Goal: Information Seeking & Learning: Understand process/instructions

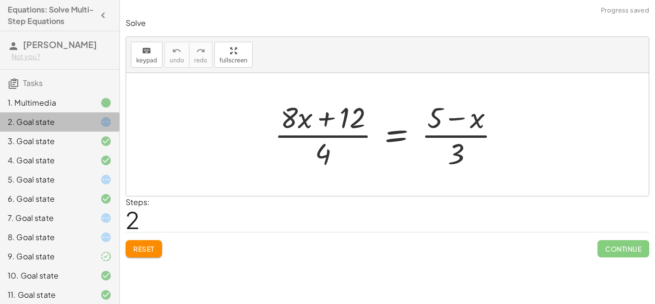
click at [105, 121] on icon at bounding box center [106, 122] width 12 height 12
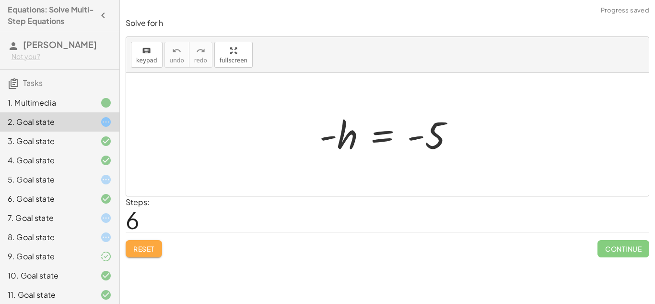
click at [149, 252] on span "Reset" at bounding box center [143, 248] width 21 height 9
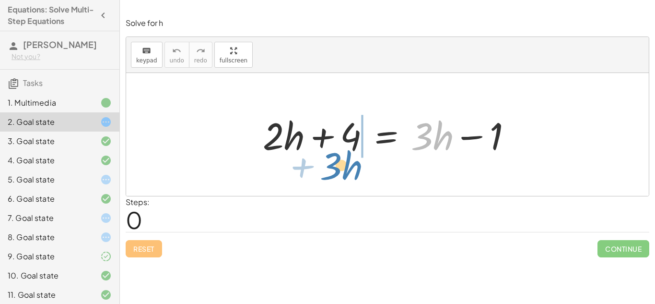
drag, startPoint x: 431, startPoint y: 144, endPoint x: 329, endPoint y: 168, distance: 104.1
click at [329, 168] on div "· 3 + · h + · 2 · h + 4 = + · 3 · h − 1" at bounding box center [387, 134] width 523 height 123
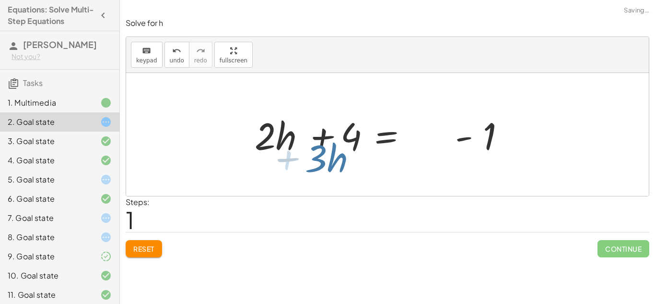
click at [329, 168] on div at bounding box center [387, 134] width 523 height 123
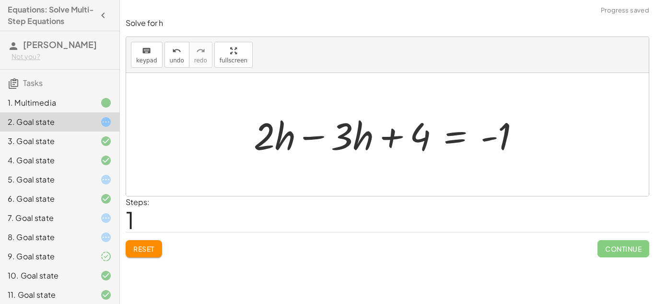
click at [310, 139] on div at bounding box center [391, 134] width 284 height 49
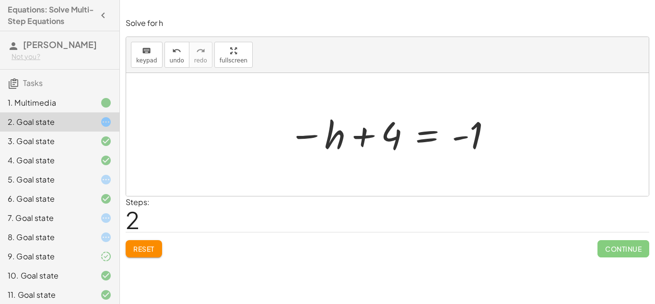
click at [139, 248] on span "Reset" at bounding box center [143, 248] width 21 height 9
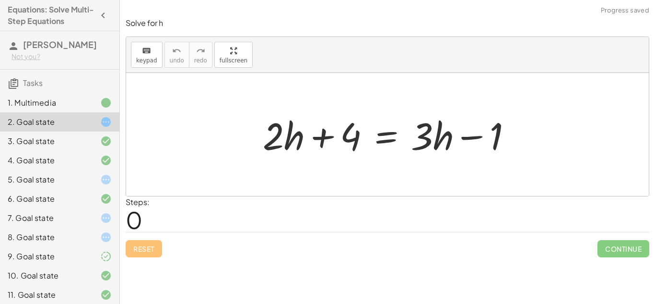
click at [381, 135] on div at bounding box center [391, 134] width 266 height 49
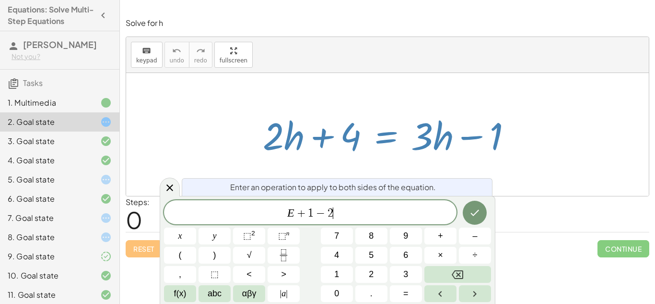
scroll to position [3, 0]
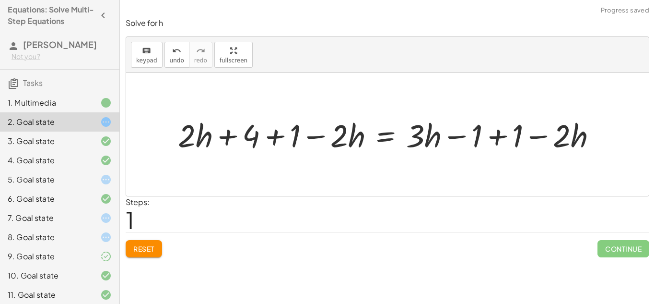
click at [270, 137] on div at bounding box center [391, 134] width 436 height 42
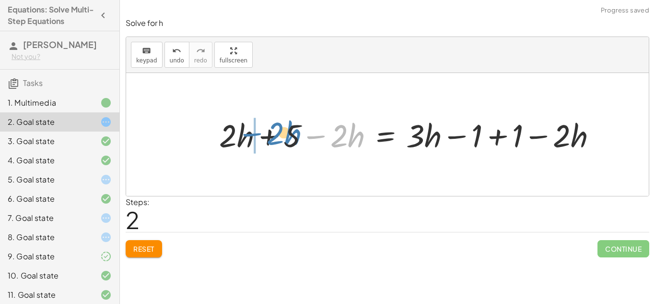
drag, startPoint x: 318, startPoint y: 138, endPoint x: 253, endPoint y: 135, distance: 64.8
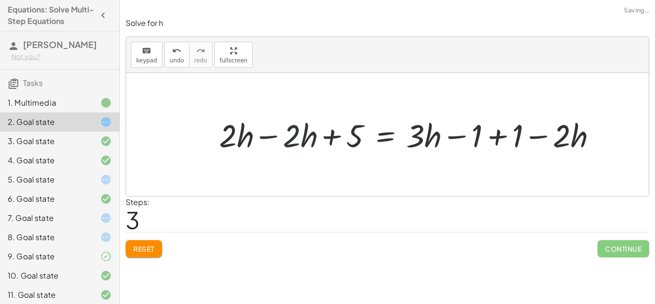
click at [263, 137] on div at bounding box center [411, 134] width 395 height 42
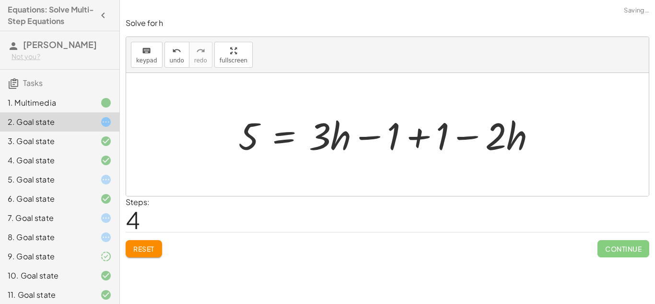
click at [426, 138] on div at bounding box center [391, 134] width 315 height 49
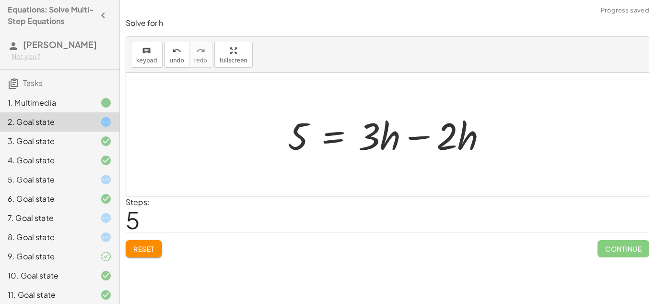
click at [413, 137] on div at bounding box center [391, 134] width 217 height 49
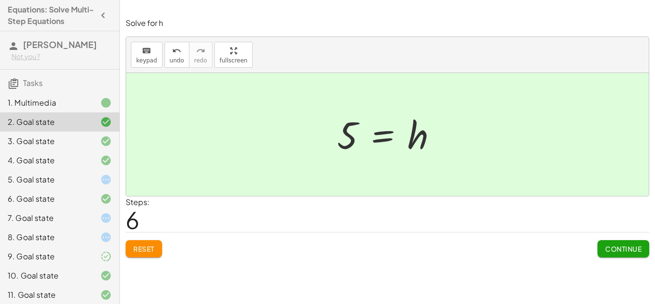
click at [378, 135] on div at bounding box center [390, 134] width 117 height 47
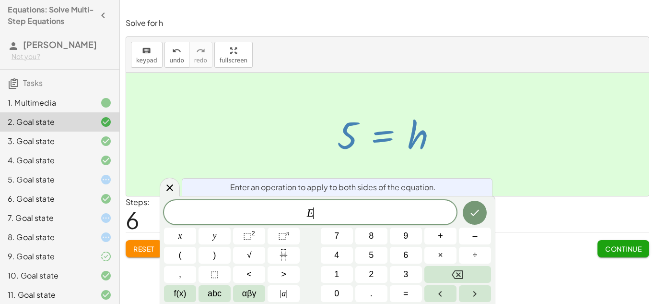
scroll to position [4, 0]
click at [176, 186] on div at bounding box center [170, 186] width 20 height 19
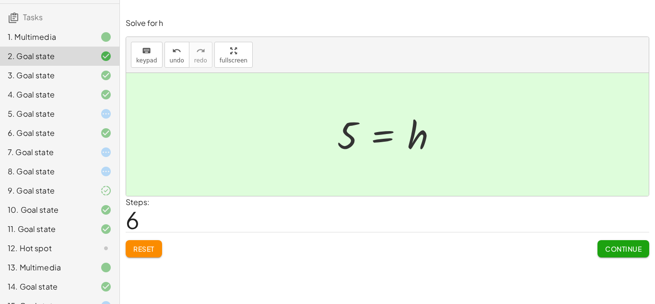
scroll to position [81, 0]
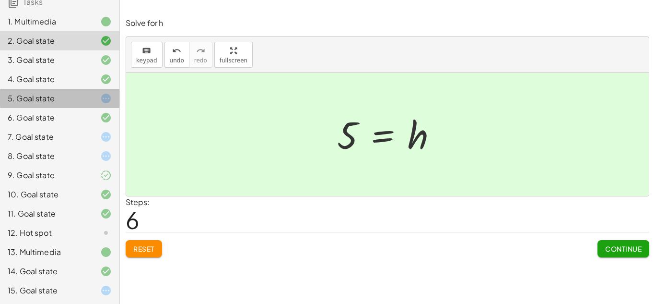
click at [52, 93] on div "5. Goal state" at bounding box center [46, 99] width 77 height 12
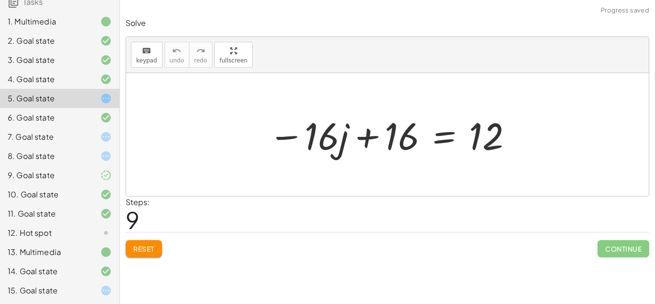
click at [365, 141] on div at bounding box center [391, 134] width 255 height 49
click at [440, 140] on div at bounding box center [391, 134] width 255 height 49
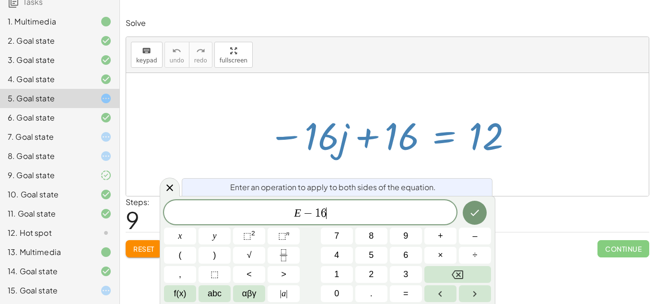
scroll to position [6, 0]
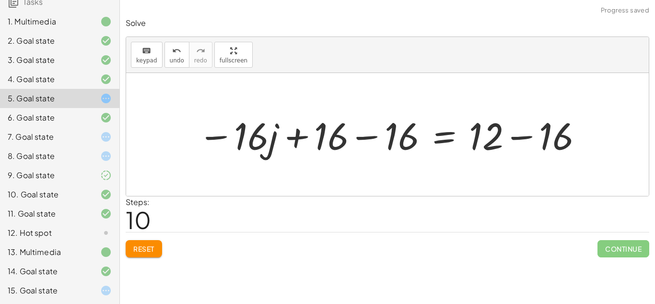
click at [358, 141] on div at bounding box center [391, 134] width 396 height 49
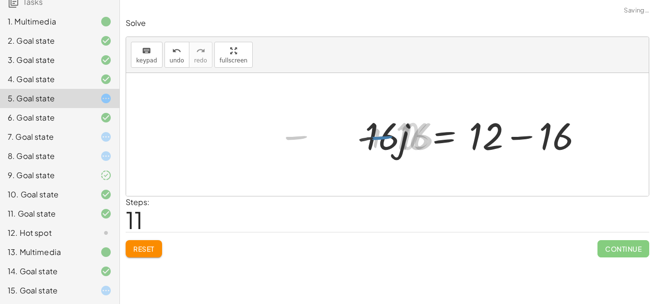
click at [516, 141] on div at bounding box center [473, 134] width 243 height 49
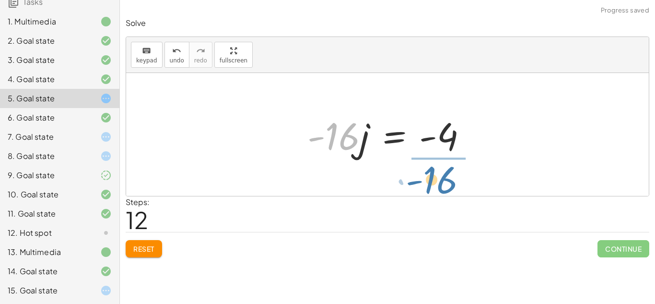
drag, startPoint x: 344, startPoint y: 137, endPoint x: 446, endPoint y: 178, distance: 109.7
click at [446, 178] on div "· 4 · ( + j − 3 ) = + · 20 · j − 16 + · 4 · j − · 4 · 3 = + · 20 · j − 16 + · 4…" at bounding box center [387, 134] width 523 height 123
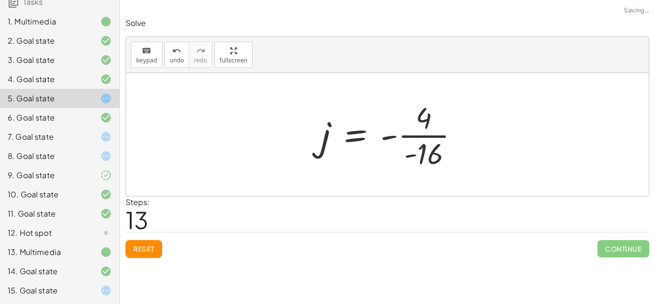
click at [480, 140] on div at bounding box center [387, 134] width 523 height 123
click at [413, 138] on div at bounding box center [391, 134] width 155 height 74
click at [401, 134] on div at bounding box center [390, 134] width 145 height 74
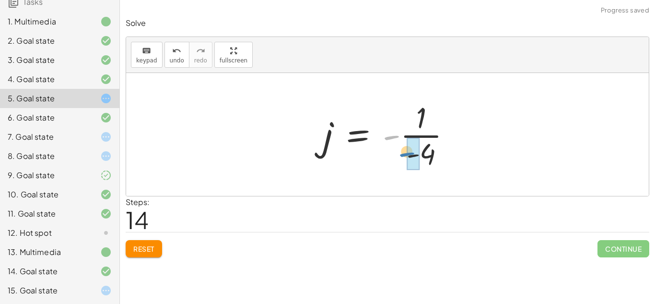
drag, startPoint x: 393, startPoint y: 137, endPoint x: 413, endPoint y: 159, distance: 30.2
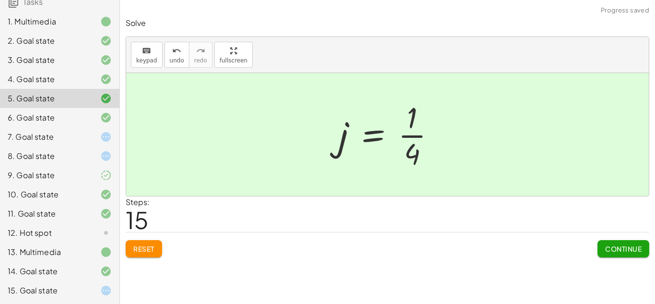
click at [601, 253] on button "Continue" at bounding box center [624, 248] width 52 height 17
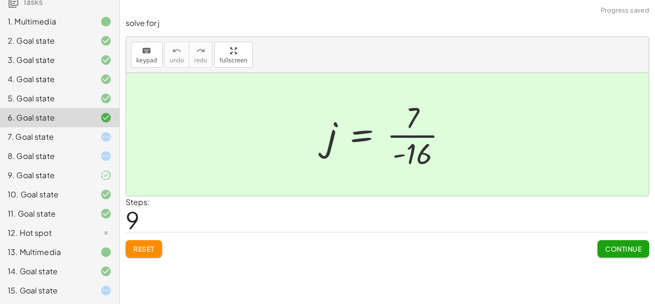
click at [98, 141] on div at bounding box center [98, 137] width 27 height 12
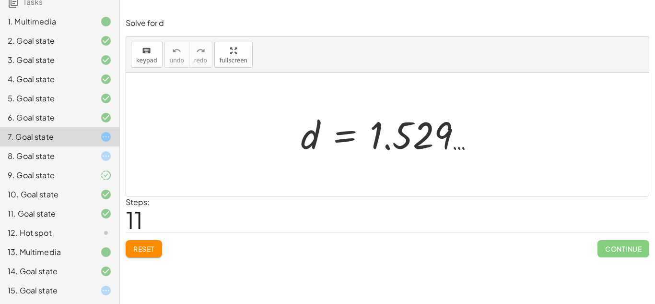
click at [141, 253] on span "Reset" at bounding box center [143, 248] width 21 height 9
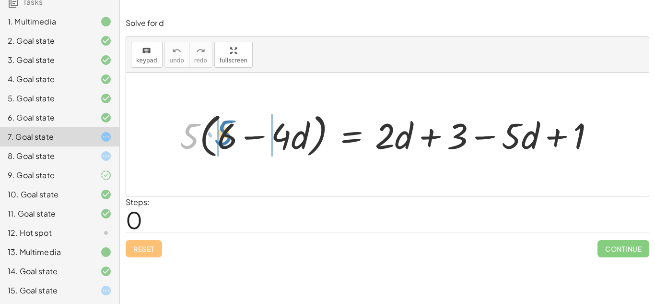
drag, startPoint x: 189, startPoint y: 135, endPoint x: 223, endPoint y: 132, distance: 34.2
click at [223, 132] on div at bounding box center [391, 134] width 433 height 52
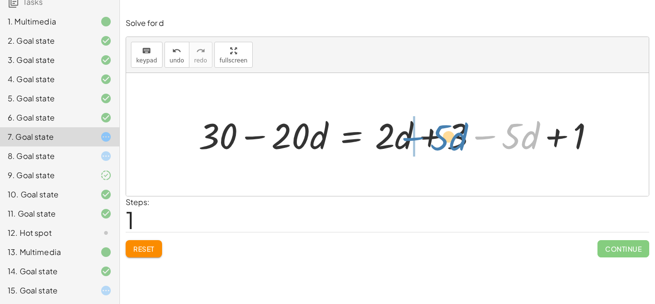
drag, startPoint x: 492, startPoint y: 132, endPoint x: 415, endPoint y: 133, distance: 76.7
click at [415, 133] on div at bounding box center [401, 134] width 414 height 47
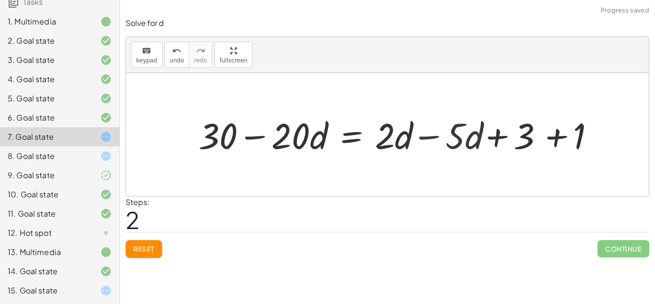
click at [421, 135] on div at bounding box center [401, 134] width 414 height 47
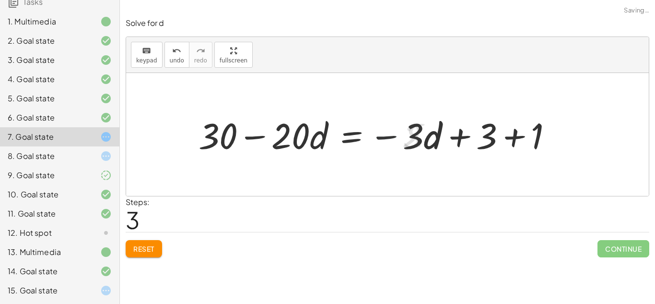
click at [516, 138] on div at bounding box center [379, 134] width 371 height 47
click at [342, 138] on div at bounding box center [356, 134] width 324 height 47
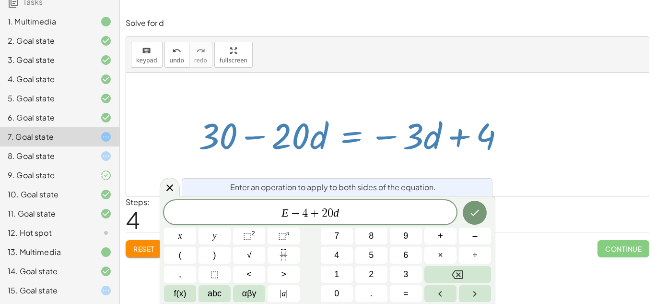
scroll to position [11, 0]
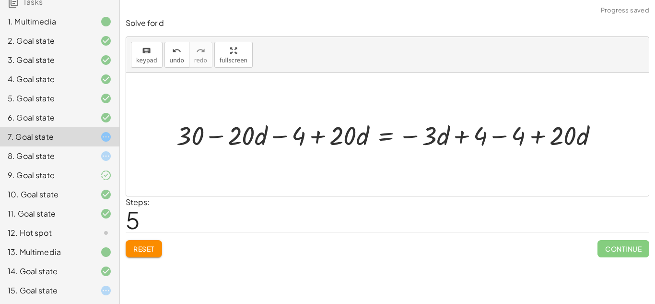
click at [499, 138] on div at bounding box center [391, 134] width 439 height 35
click at [467, 140] on div at bounding box center [353, 134] width 363 height 35
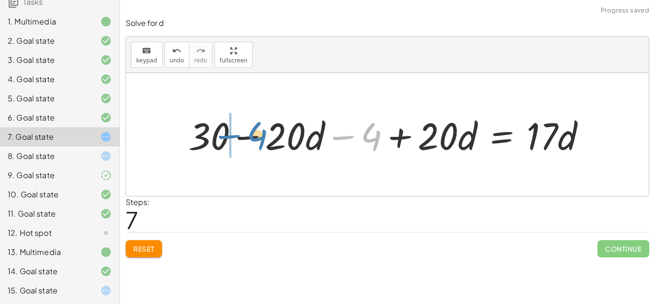
drag, startPoint x: 341, startPoint y: 138, endPoint x: 225, endPoint y: 137, distance: 116.5
click at [225, 137] on div at bounding box center [391, 134] width 415 height 49
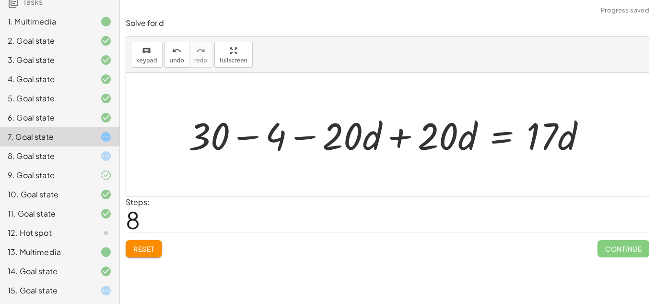
click at [246, 138] on div at bounding box center [391, 134] width 415 height 49
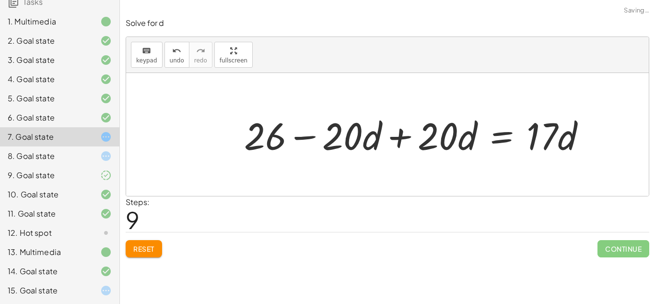
click at [402, 137] on div at bounding box center [418, 134] width 359 height 49
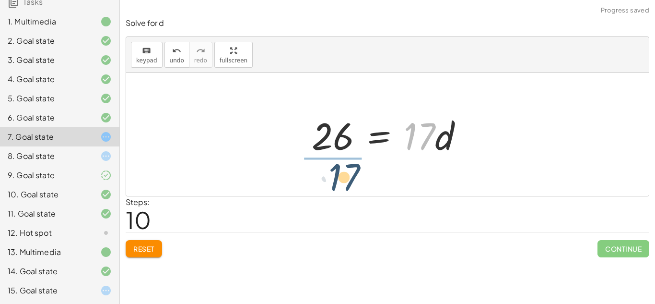
drag, startPoint x: 419, startPoint y: 137, endPoint x: 336, endPoint y: 178, distance: 92.4
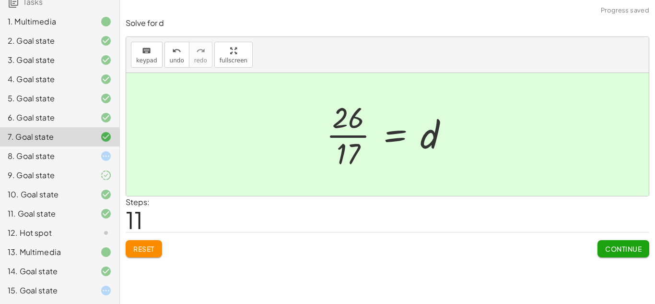
click at [55, 159] on div "8. Goal state" at bounding box center [46, 156] width 77 height 12
click at [94, 161] on div at bounding box center [98, 156] width 27 height 12
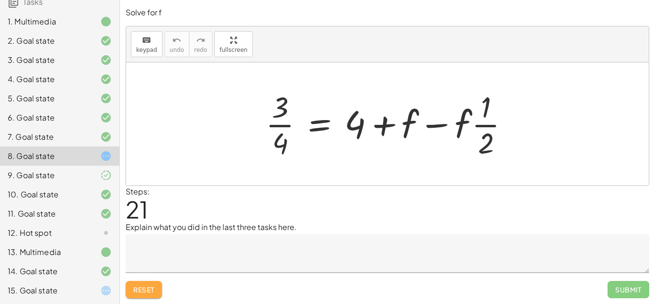
click at [145, 295] on button "Reset" at bounding box center [144, 289] width 36 height 17
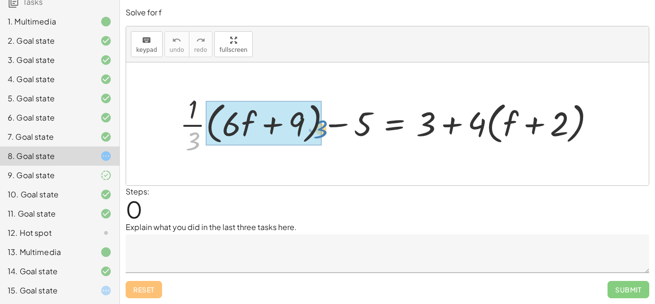
drag, startPoint x: 195, startPoint y: 145, endPoint x: 308, endPoint y: 129, distance: 114.3
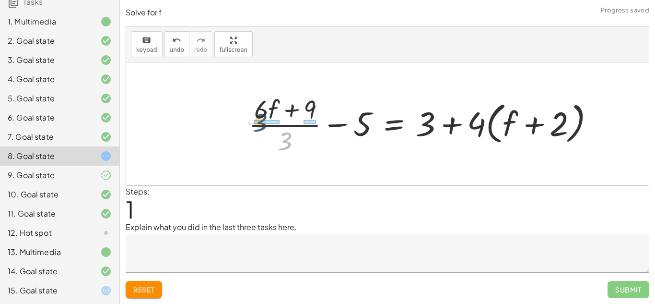
drag, startPoint x: 287, startPoint y: 139, endPoint x: 262, endPoint y: 120, distance: 31.6
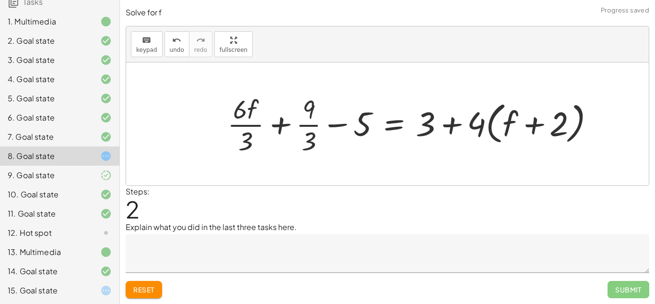
click at [253, 127] on div at bounding box center [415, 124] width 385 height 66
click at [312, 129] on div at bounding box center [416, 124] width 382 height 66
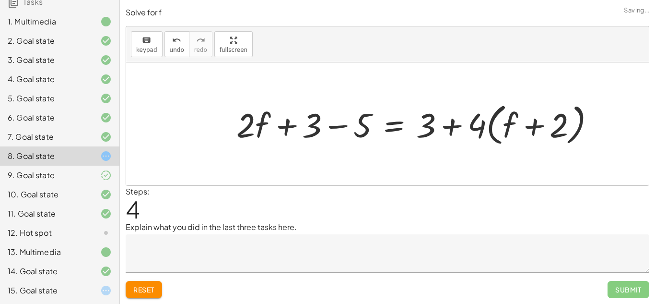
click at [338, 130] on div at bounding box center [420, 123] width 376 height 49
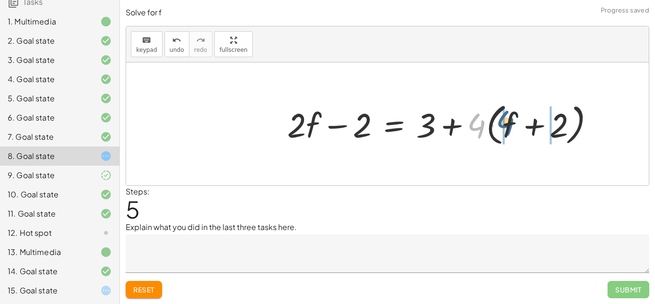
drag, startPoint x: 469, startPoint y: 138, endPoint x: 497, endPoint y: 135, distance: 28.9
click at [497, 135] on div at bounding box center [444, 123] width 325 height 49
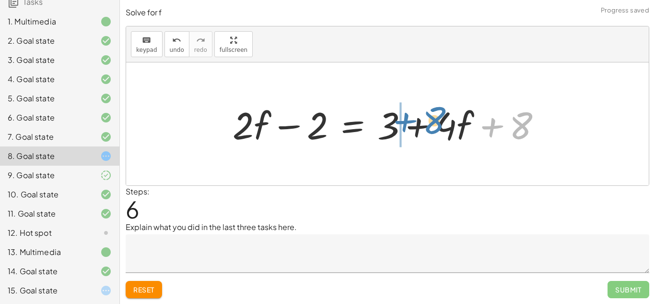
drag, startPoint x: 491, startPoint y: 129, endPoint x: 403, endPoint y: 124, distance: 87.4
click at [403, 124] on div at bounding box center [391, 123] width 327 height 49
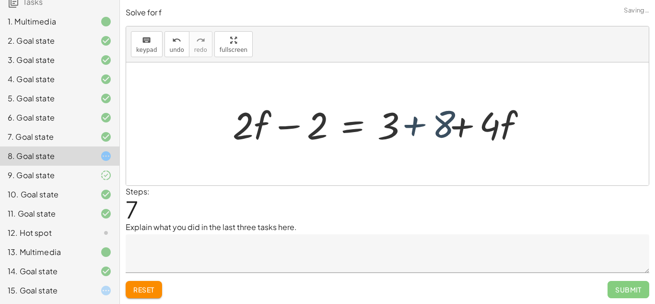
click at [413, 125] on div at bounding box center [391, 123] width 327 height 49
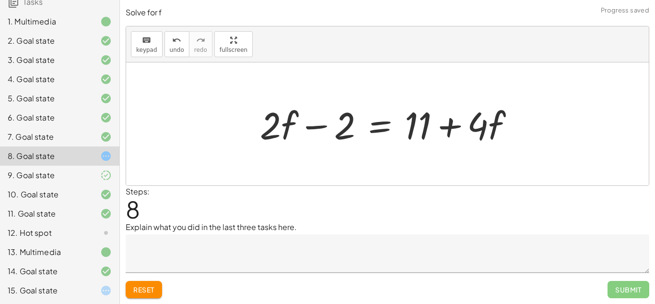
click at [387, 128] on div at bounding box center [391, 123] width 272 height 49
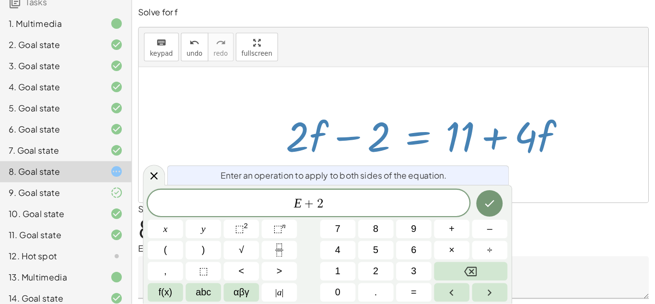
scroll to position [11, 0]
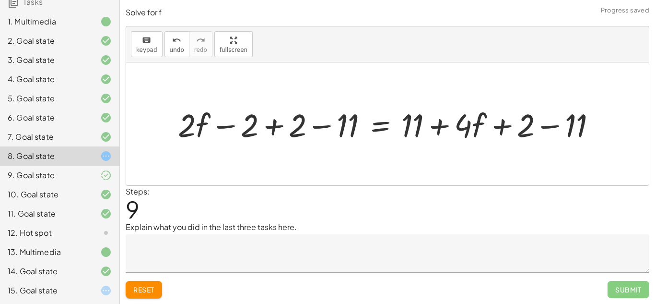
click at [258, 123] on div at bounding box center [391, 124] width 436 height 42
click at [280, 123] on div at bounding box center [391, 124] width 436 height 42
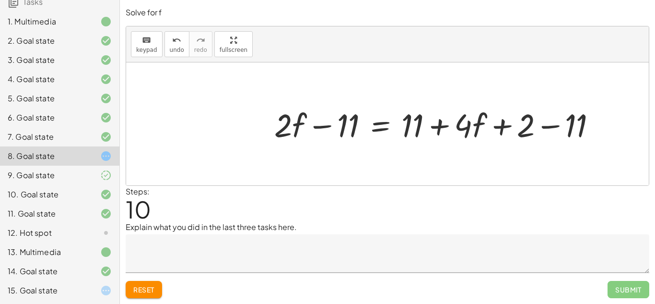
click at [383, 124] on div at bounding box center [440, 124] width 340 height 42
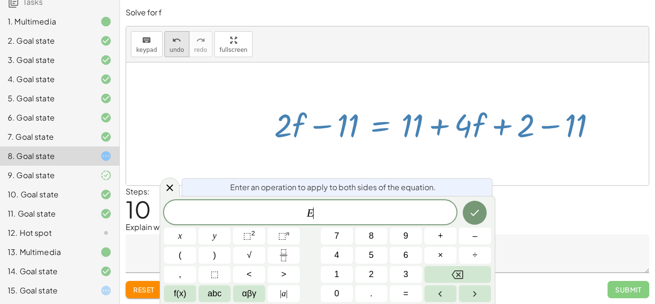
click at [166, 38] on button "undo undo" at bounding box center [176, 44] width 25 height 26
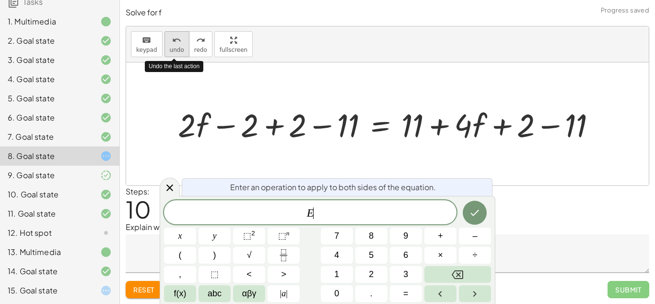
click at [174, 43] on icon "undo" at bounding box center [176, 41] width 9 height 12
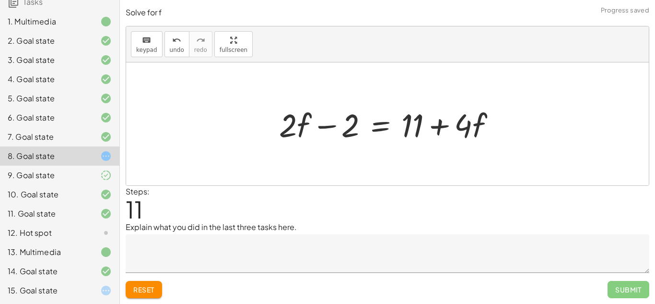
click at [385, 122] on div at bounding box center [440, 124] width 340 height 42
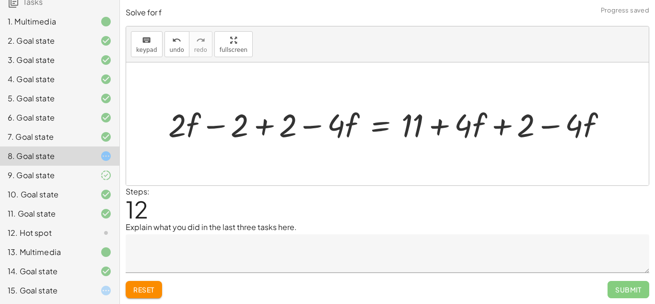
click at [260, 134] on div "+ · · 1 · 3 · ( + · 6 · f + 9 ) − 5 = + 3 + · 4 · ( + f + 2 ) + · 1 · · ( + · 6…" at bounding box center [436, 123] width 352 height 47
click at [266, 131] on div "+ · · 1 · 3 · ( + · 6 · f + 9 ) − 5 = + 3 + · 4 · ( + f + 2 ) + · 1 · · ( + · 6…" at bounding box center [436, 123] width 352 height 47
click at [262, 125] on div "+ · · 1 · 3 · ( + · 6 · f + 9 ) − 5 = + 3 + · 4 · ( + f + 2 ) + · 1 · · ( + · 6…" at bounding box center [436, 123] width 352 height 47
click at [309, 125] on div at bounding box center [440, 124] width 340 height 42
click at [260, 126] on div "+ · · 1 · 3 · ( + · 6 · f + 9 ) − 5 = + 3 + · 4 · ( + f + 2 ) + · 1 · · ( + · 6…" at bounding box center [436, 123] width 352 height 47
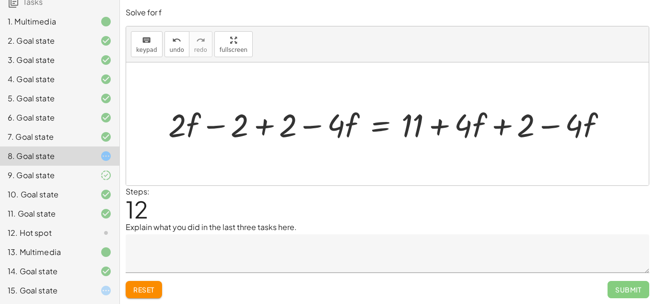
click at [264, 122] on div "+ · · 1 · 3 · ( + · 6 · f + 9 ) − 5 = + 3 + · 4 · ( + f + 2 ) + · 1 · · ( + · 6…" at bounding box center [436, 123] width 352 height 47
click at [223, 127] on div at bounding box center [387, 123] width 523 height 123
drag, startPoint x: 270, startPoint y: 128, endPoint x: 252, endPoint y: 127, distance: 17.3
click at [252, 127] on div "+ · · 1 · 3 · ( + · 6 · f + 9 ) − 5 = + 3 + · 4 · ( + f + 2 ) + · 1 · · ( + · 6…" at bounding box center [387, 123] width 523 height 123
click at [253, 126] on div at bounding box center [387, 123] width 523 height 123
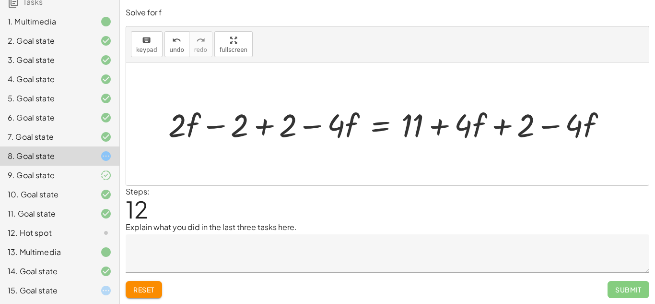
click at [258, 127] on div at bounding box center [387, 123] width 523 height 123
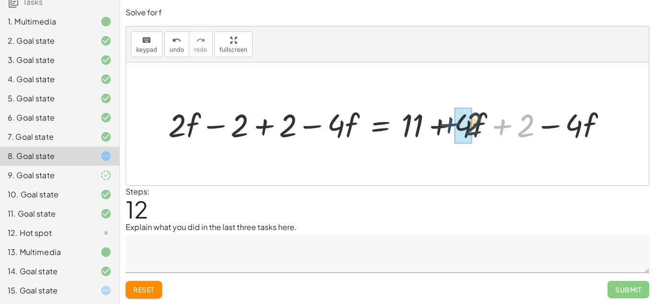
drag, startPoint x: 505, startPoint y: 127, endPoint x: 445, endPoint y: 125, distance: 60.9
click at [445, 125] on div at bounding box center [440, 124] width 340 height 42
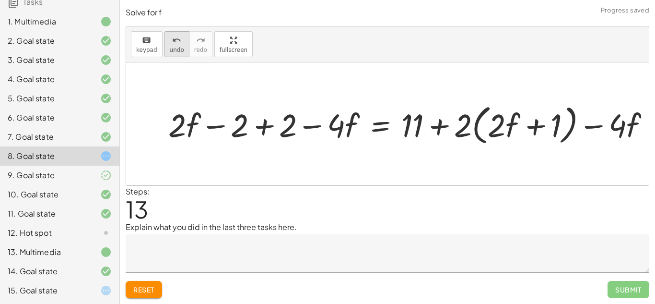
click at [176, 36] on icon "undo" at bounding box center [176, 41] width 9 height 12
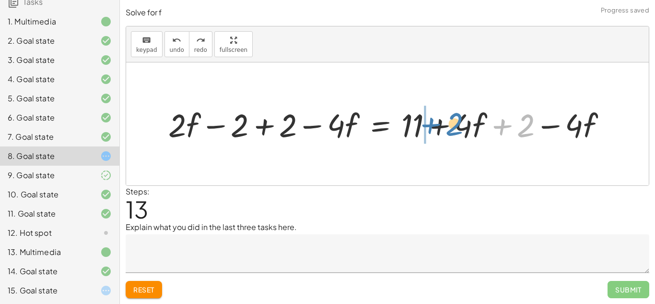
drag, startPoint x: 502, startPoint y: 126, endPoint x: 431, endPoint y: 126, distance: 71.0
click at [431, 126] on div at bounding box center [427, 124] width 314 height 42
click at [432, 126] on div at bounding box center [440, 124] width 340 height 42
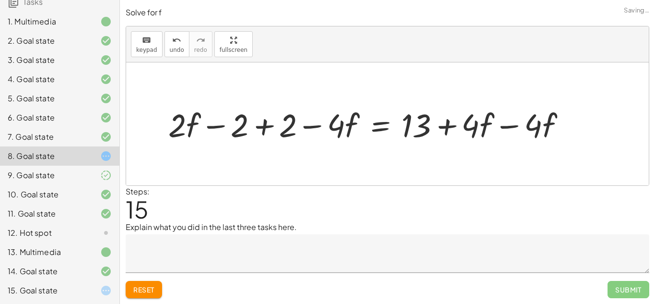
click at [261, 127] on div "+ · · 1 · 3 · ( + · 6 · f + 9 ) − 5 = + 3 + · 4 · ( + f + 2 ) + · 1 · · ( + · 6…" at bounding box center [436, 123] width 352 height 47
click at [272, 127] on div at bounding box center [440, 124] width 340 height 42
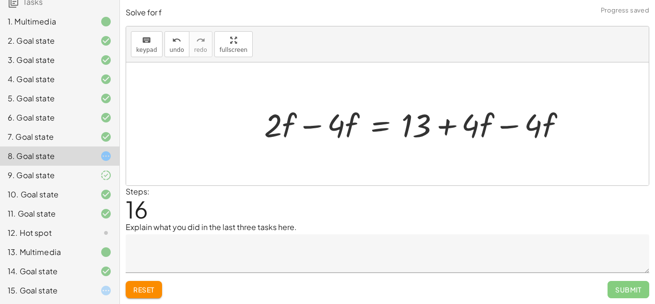
click at [314, 127] on div at bounding box center [440, 124] width 340 height 42
click at [501, 127] on div at bounding box center [440, 124] width 340 height 42
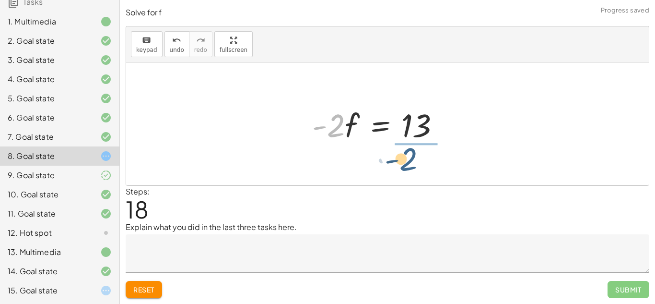
drag, startPoint x: 330, startPoint y: 125, endPoint x: 413, endPoint y: 158, distance: 89.3
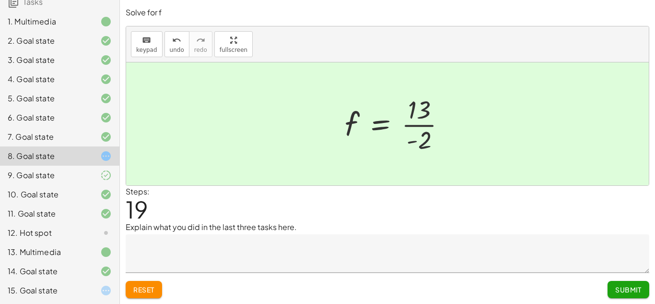
click at [645, 291] on button "Submit" at bounding box center [629, 289] width 42 height 17
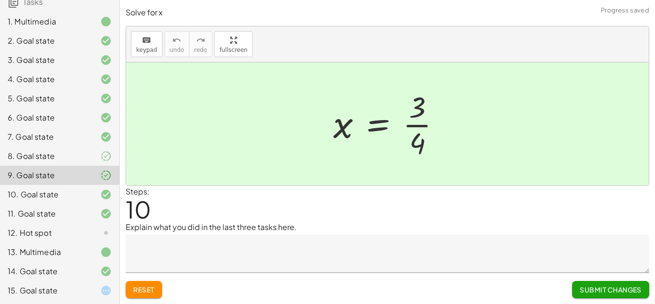
click at [89, 234] on div at bounding box center [98, 233] width 27 height 12
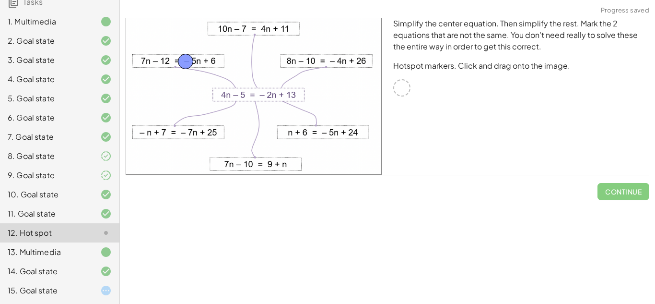
drag, startPoint x: 404, startPoint y: 88, endPoint x: 186, endPoint y: 62, distance: 219.8
drag, startPoint x: 400, startPoint y: 84, endPoint x: 256, endPoint y: 157, distance: 161.9
click at [621, 188] on span "Check" at bounding box center [629, 191] width 25 height 9
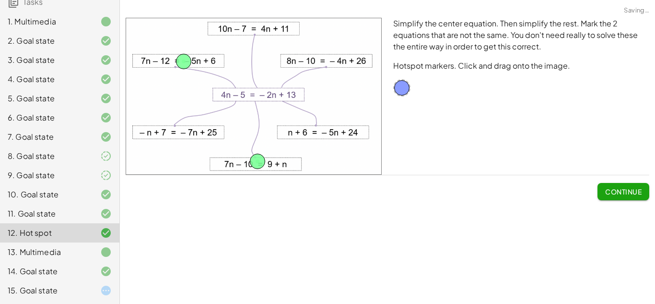
click at [103, 282] on div "15. Goal state" at bounding box center [59, 290] width 119 height 19
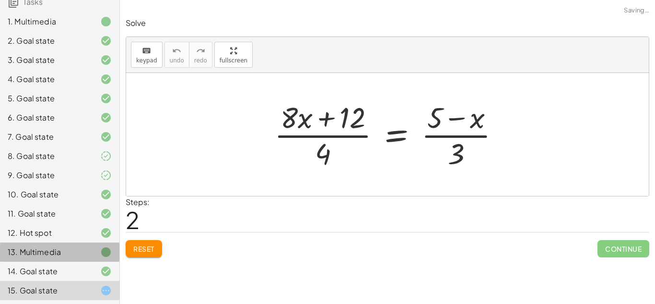
click at [99, 255] on div at bounding box center [98, 252] width 27 height 12
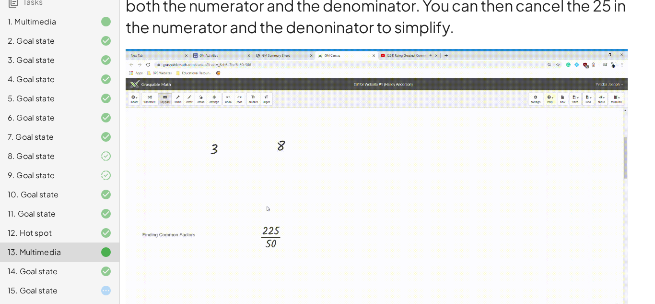
scroll to position [1081, 0]
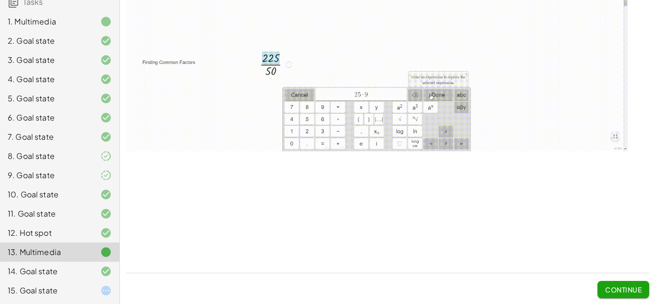
click at [645, 283] on button "Continue" at bounding box center [624, 289] width 52 height 17
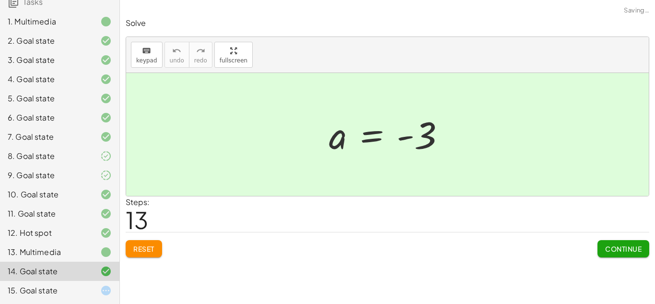
scroll to position [0, 0]
click at [102, 289] on icon at bounding box center [106, 290] width 12 height 12
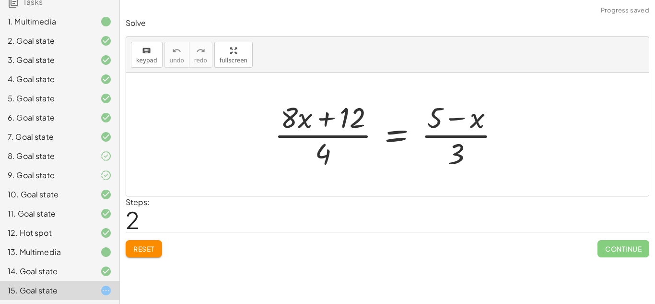
click at [141, 254] on button "Reset" at bounding box center [144, 248] width 36 height 17
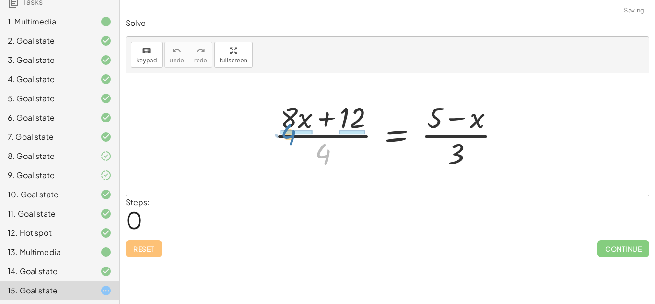
drag, startPoint x: 321, startPoint y: 149, endPoint x: 285, endPoint y: 129, distance: 41.0
click at [285, 129] on div at bounding box center [391, 134] width 243 height 74
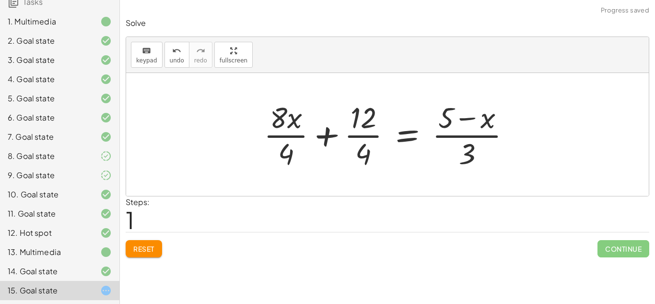
click at [365, 137] on div at bounding box center [391, 134] width 264 height 74
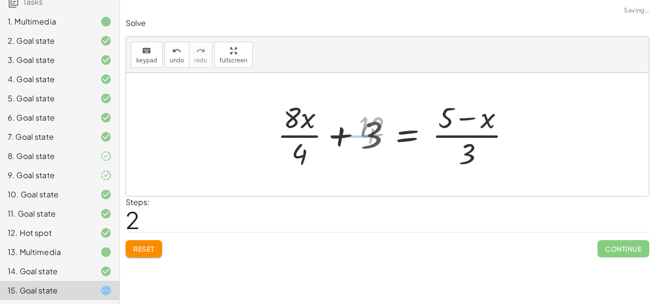
click at [299, 134] on div at bounding box center [399, 134] width 248 height 74
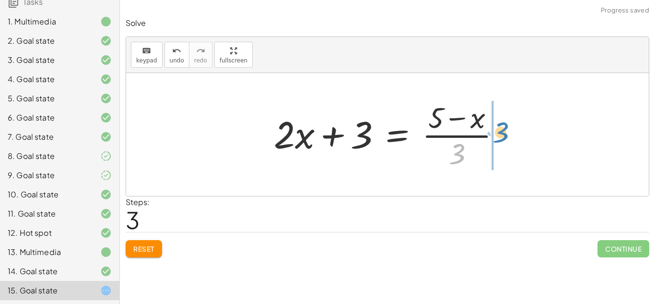
drag, startPoint x: 463, startPoint y: 152, endPoint x: 512, endPoint y: 129, distance: 53.9
click at [512, 129] on div at bounding box center [391, 134] width 244 height 74
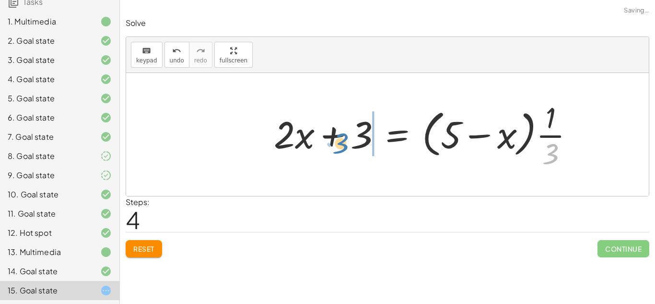
drag, startPoint x: 547, startPoint y: 147, endPoint x: 337, endPoint y: 137, distance: 210.3
click at [337, 137] on div at bounding box center [427, 134] width 317 height 74
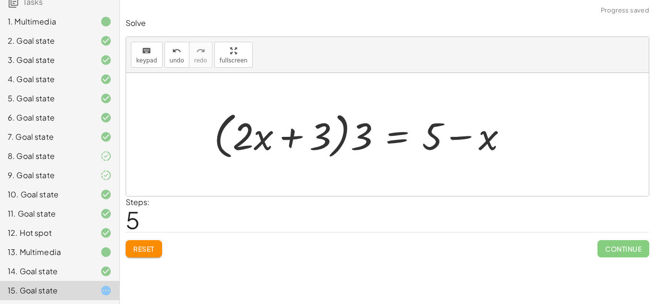
click at [351, 136] on div at bounding box center [364, 134] width 311 height 55
drag, startPoint x: 361, startPoint y: 133, endPoint x: 325, endPoint y: 126, distance: 36.8
click at [325, 126] on div at bounding box center [364, 134] width 311 height 55
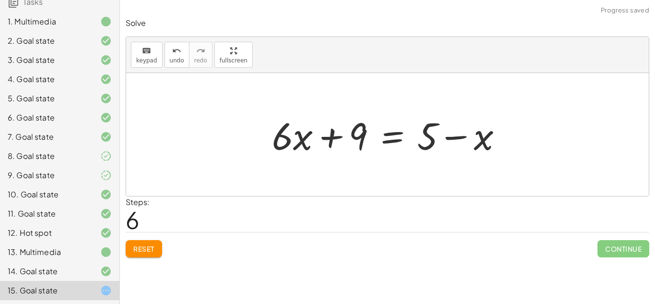
click at [389, 142] on div at bounding box center [391, 134] width 248 height 49
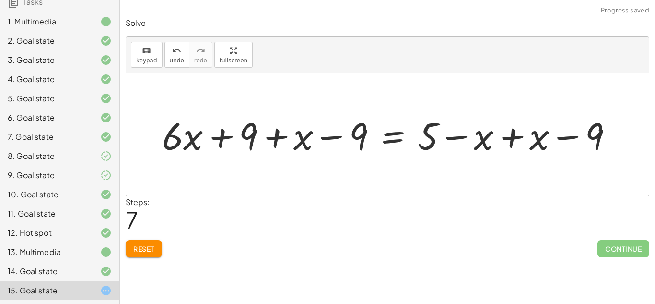
click at [495, 140] on div at bounding box center [391, 134] width 468 height 49
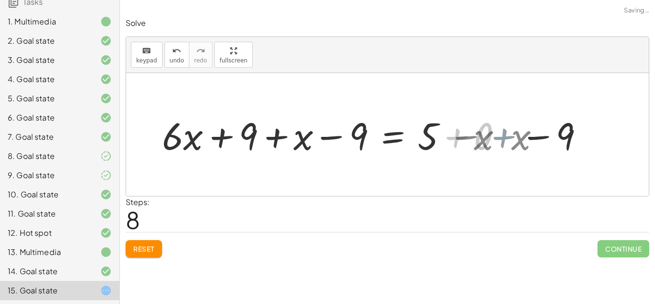
click at [510, 142] on div at bounding box center [335, 134] width 357 height 49
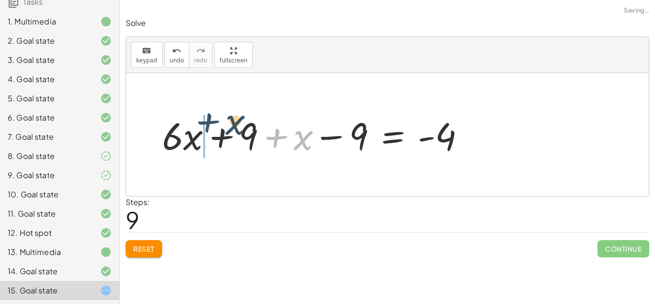
drag, startPoint x: 279, startPoint y: 140, endPoint x: 210, endPoint y: 127, distance: 70.3
click at [210, 127] on div at bounding box center [317, 134] width 320 height 49
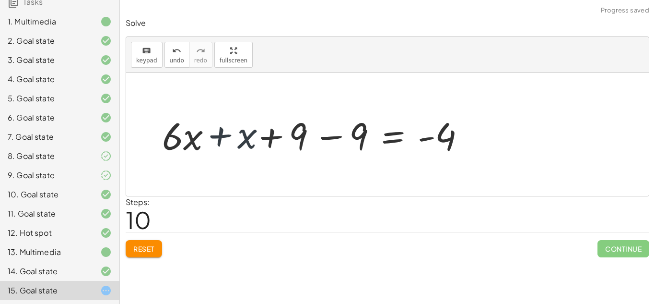
click at [212, 129] on div at bounding box center [317, 134] width 320 height 49
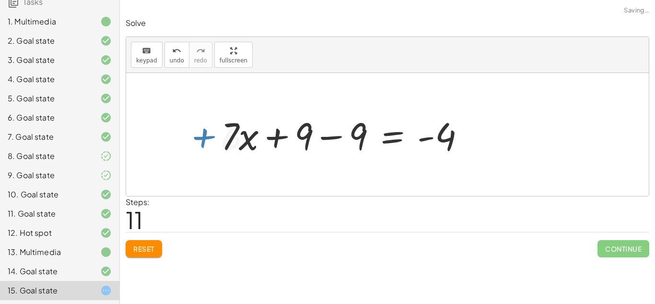
click at [329, 131] on div at bounding box center [346, 134] width 261 height 49
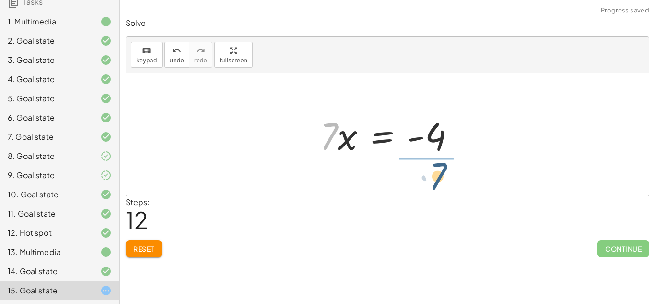
drag, startPoint x: 332, startPoint y: 133, endPoint x: 442, endPoint y: 173, distance: 116.4
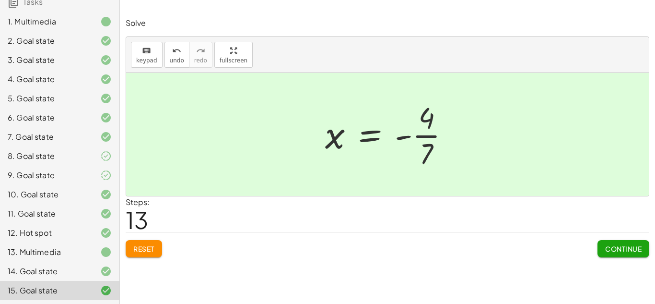
click at [639, 241] on button "Continue" at bounding box center [624, 248] width 52 height 17
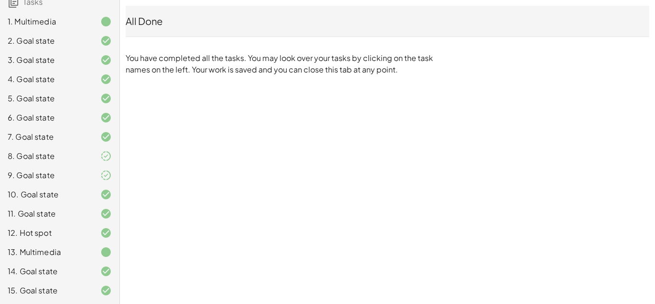
click at [0, 185] on div "8. Goal state" at bounding box center [59, 194] width 119 height 19
click at [55, 204] on div "9. Goal state" at bounding box center [59, 213] width 119 height 19
click at [1, 146] on div "6. Goal state" at bounding box center [59, 155] width 119 height 19
click at [64, 27] on div "1. Multimedia" at bounding box center [46, 22] width 77 height 12
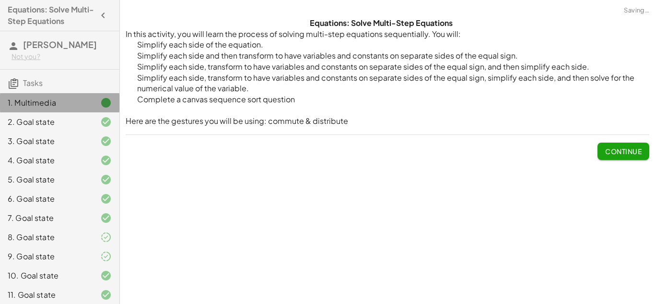
click at [64, 104] on div "1. Multimedia" at bounding box center [46, 103] width 77 height 12
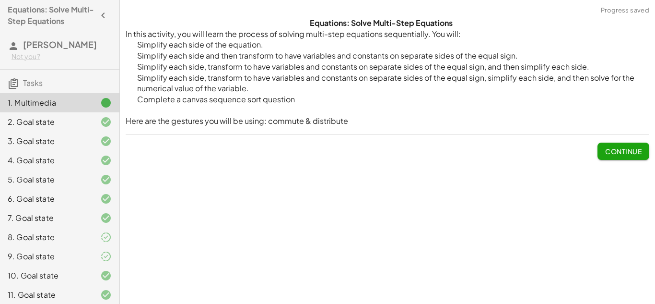
click at [96, 17] on button "button" at bounding box center [102, 15] width 17 height 17
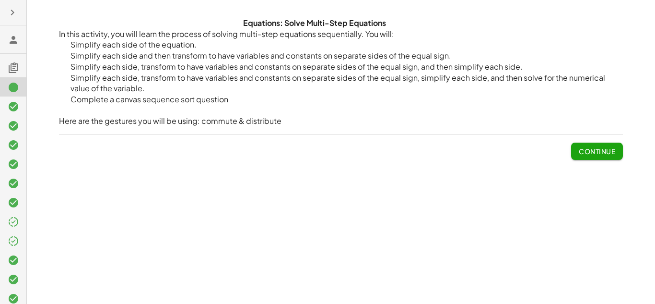
click at [9, 18] on button "button" at bounding box center [12, 12] width 17 height 17
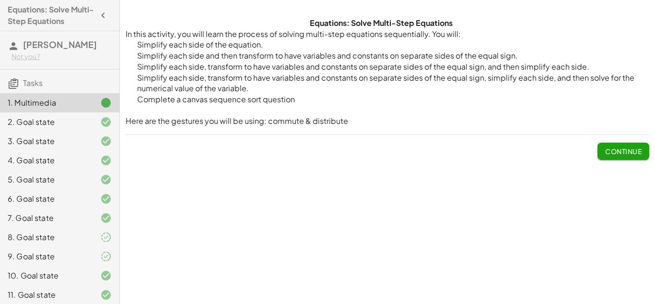
click at [46, 156] on div "4. Goal state" at bounding box center [46, 160] width 77 height 12
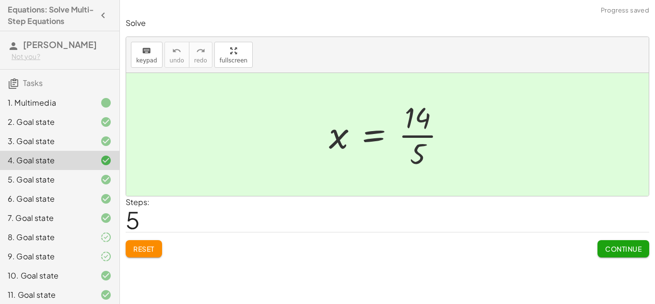
click at [73, 266] on div "8. Goal state" at bounding box center [59, 275] width 119 height 19
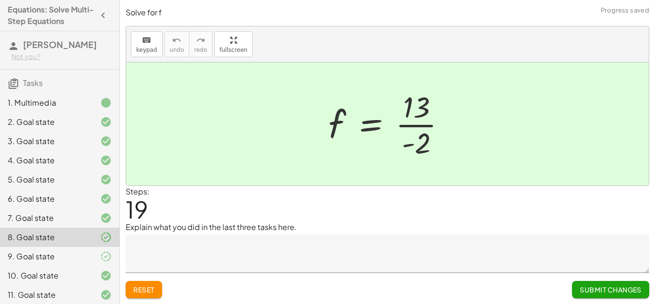
click at [72, 261] on div "9. Goal state" at bounding box center [46, 256] width 77 height 12
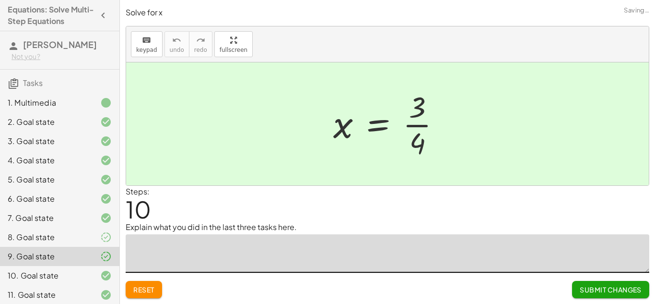
click at [173, 259] on textarea at bounding box center [388, 253] width 524 height 38
type textarea "****"
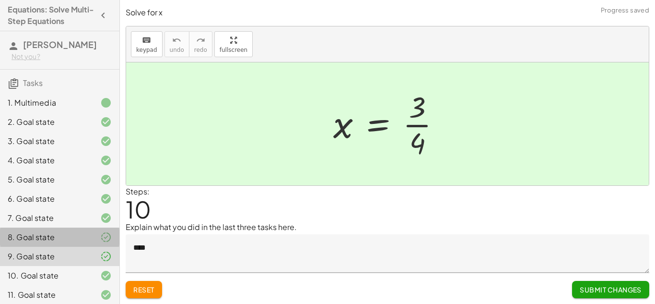
click at [108, 235] on icon at bounding box center [106, 237] width 12 height 12
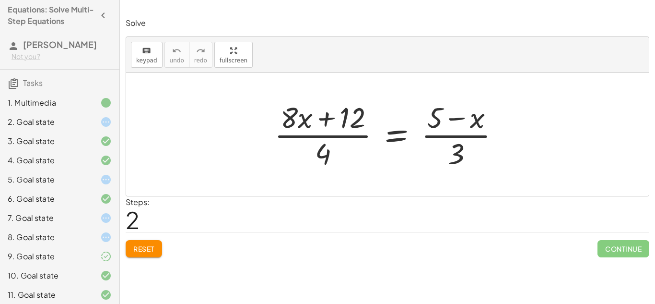
click at [59, 177] on div "5. Goal state" at bounding box center [46, 180] width 77 height 12
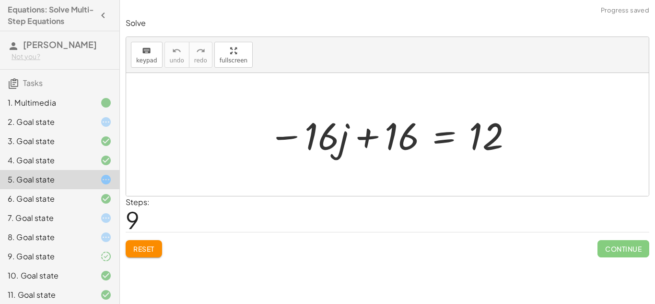
click at [104, 125] on icon at bounding box center [106, 122] width 12 height 12
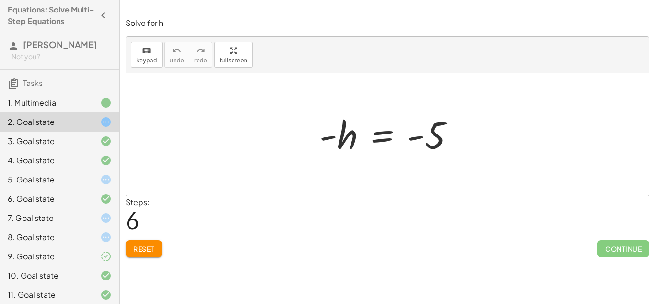
click at [333, 124] on div at bounding box center [391, 134] width 153 height 47
click at [96, 174] on div at bounding box center [98, 180] width 27 height 12
